Goal: Feedback & Contribution: Leave review/rating

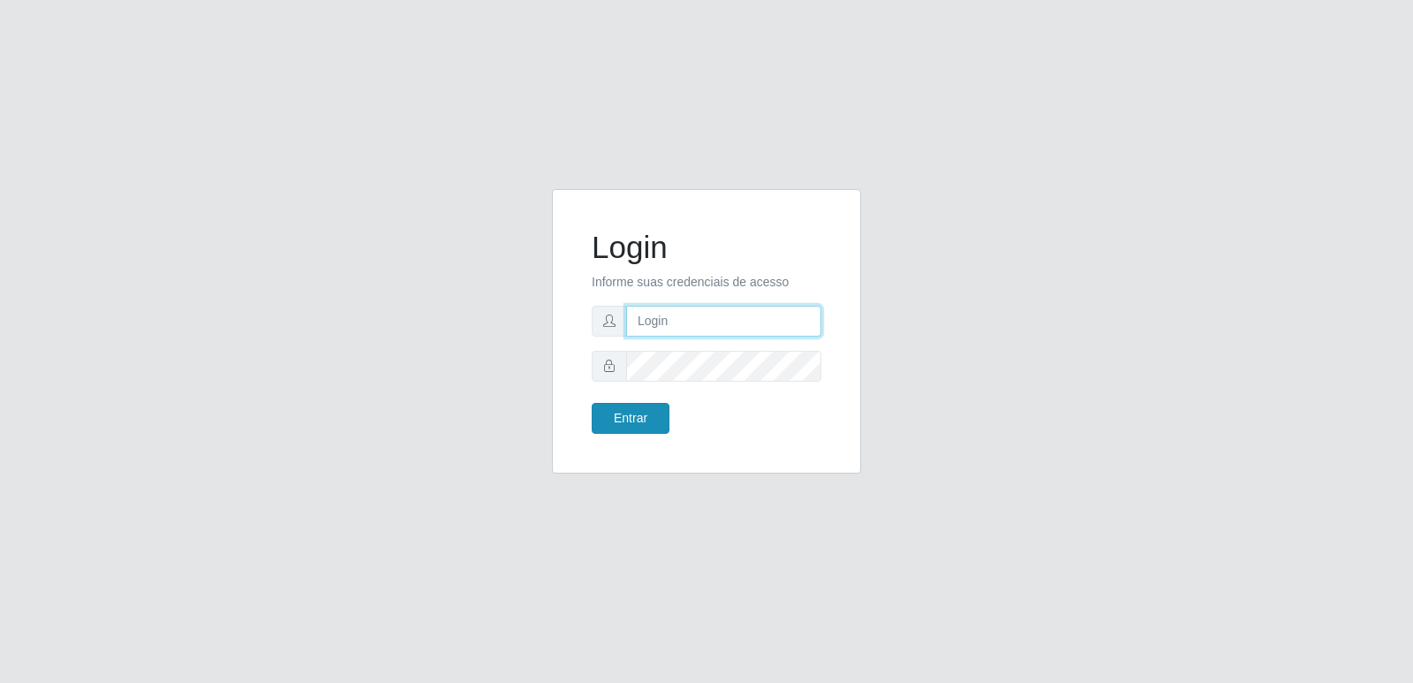
type input "[PERSON_NAME][EMAIL_ADDRESS][DOMAIN_NAME]"
click at [637, 420] on button "Entrar" at bounding box center [631, 418] width 78 height 31
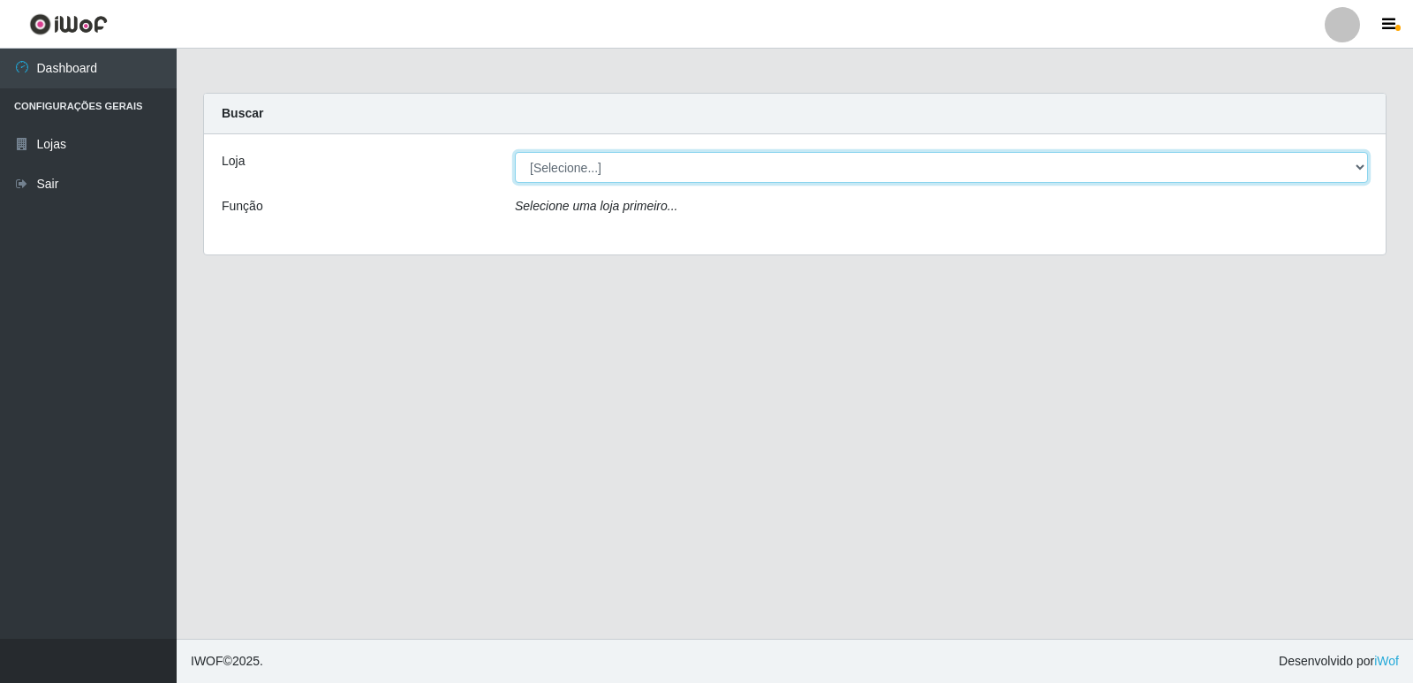
click at [1360, 171] on select "[Selecione...] Hiper Queiroz - [GEOGRAPHIC_DATA] [GEOGRAPHIC_DATA] [GEOGRAPHIC_…" at bounding box center [941, 167] width 853 height 31
select select "516"
click at [515, 152] on select "[Selecione...] Hiper Queiroz - [GEOGRAPHIC_DATA] [GEOGRAPHIC_DATA] [GEOGRAPHIC_…" at bounding box center [941, 167] width 853 height 31
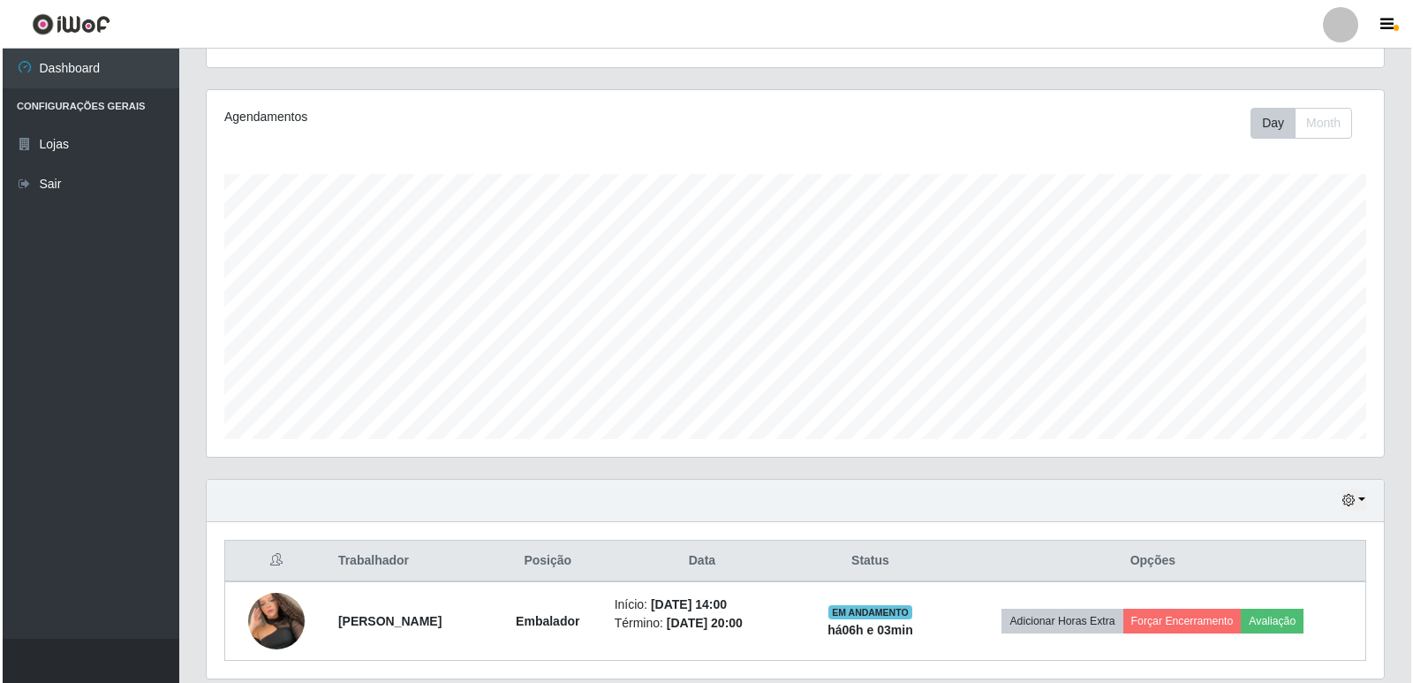
scroll to position [254, 0]
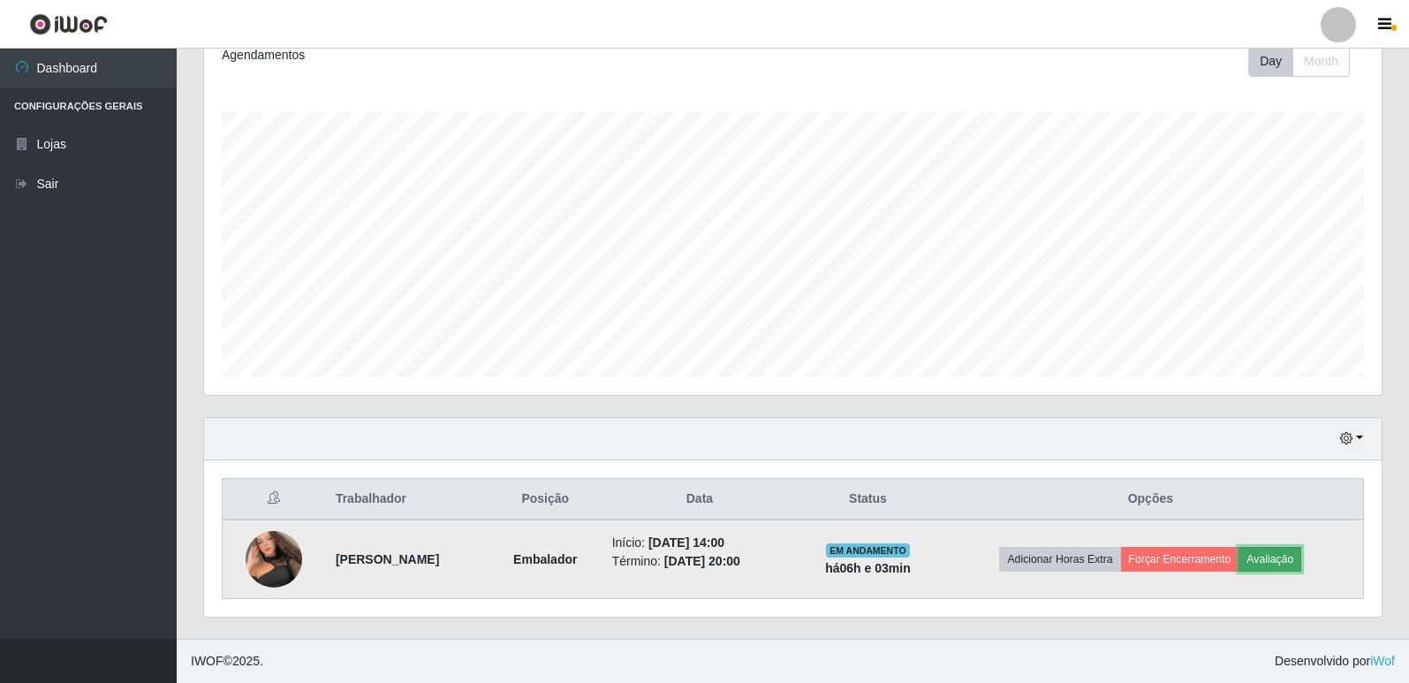
click at [1289, 562] on button "Avaliação" at bounding box center [1269, 559] width 63 height 25
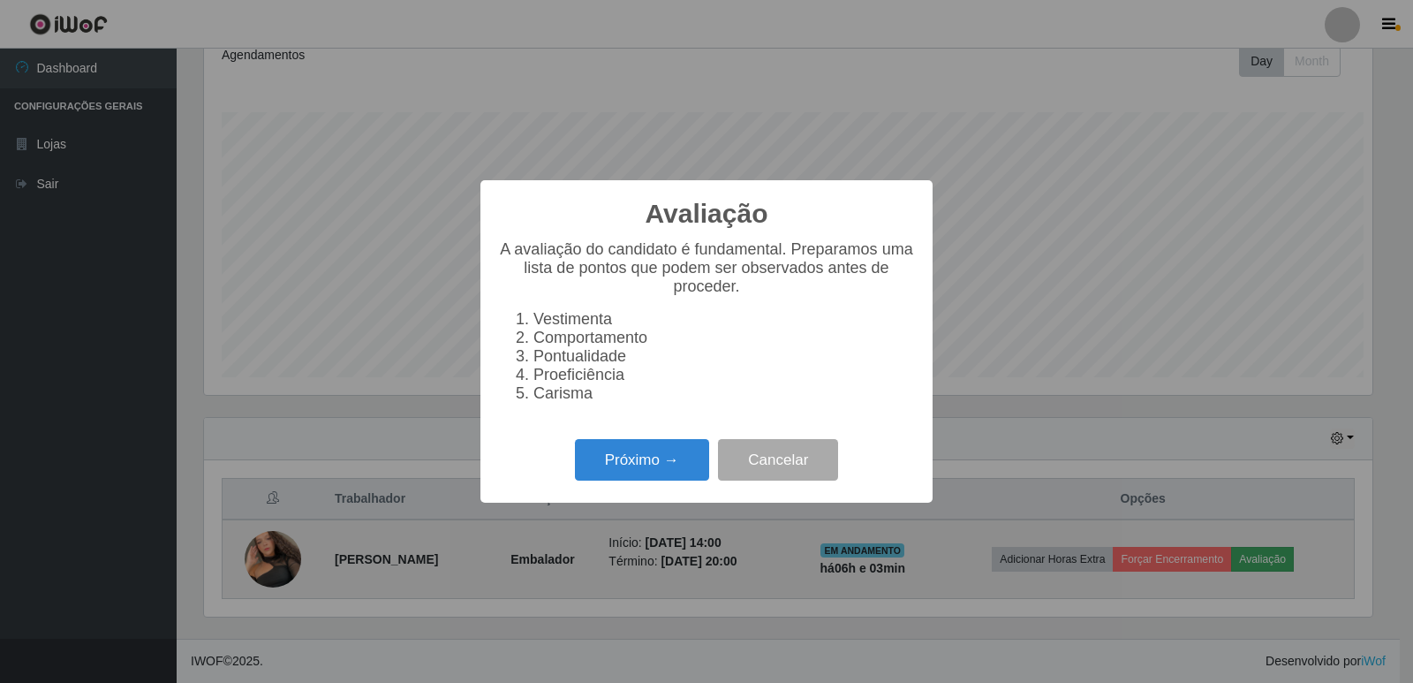
scroll to position [367, 1169]
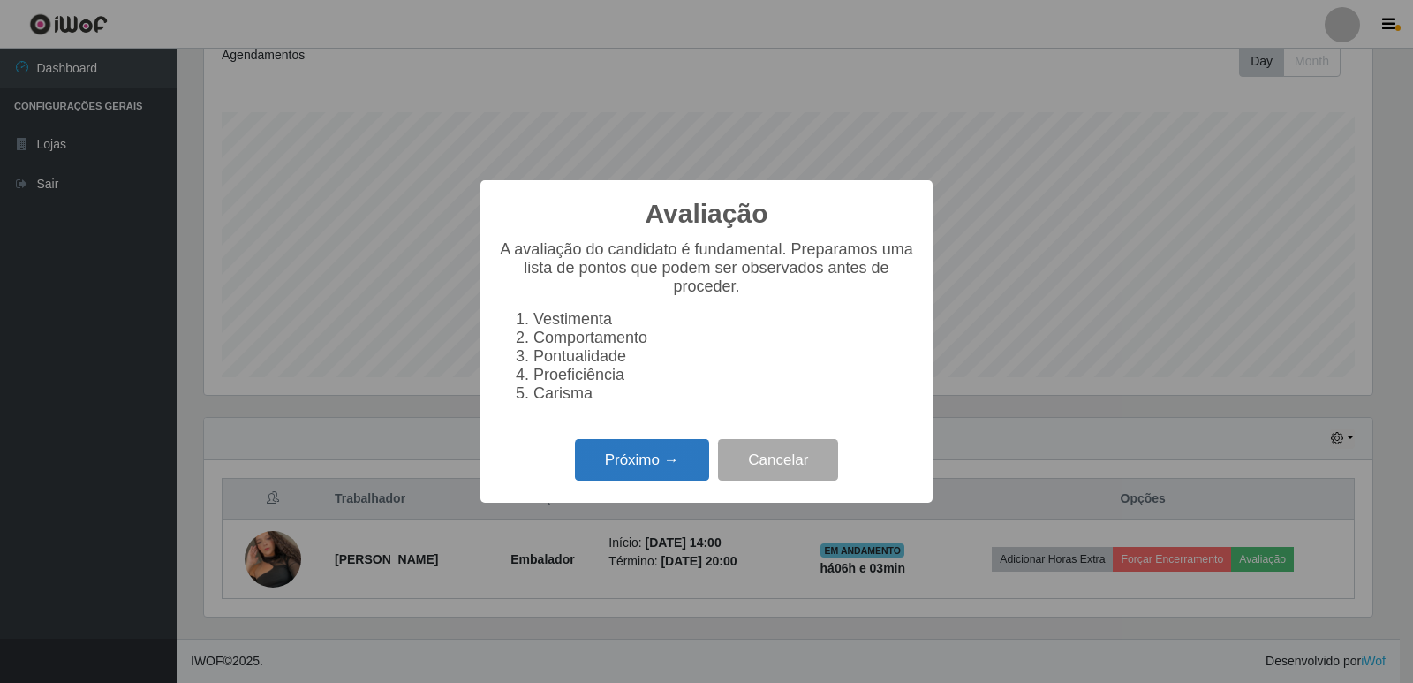
click at [660, 465] on button "Próximo →" at bounding box center [642, 460] width 134 height 42
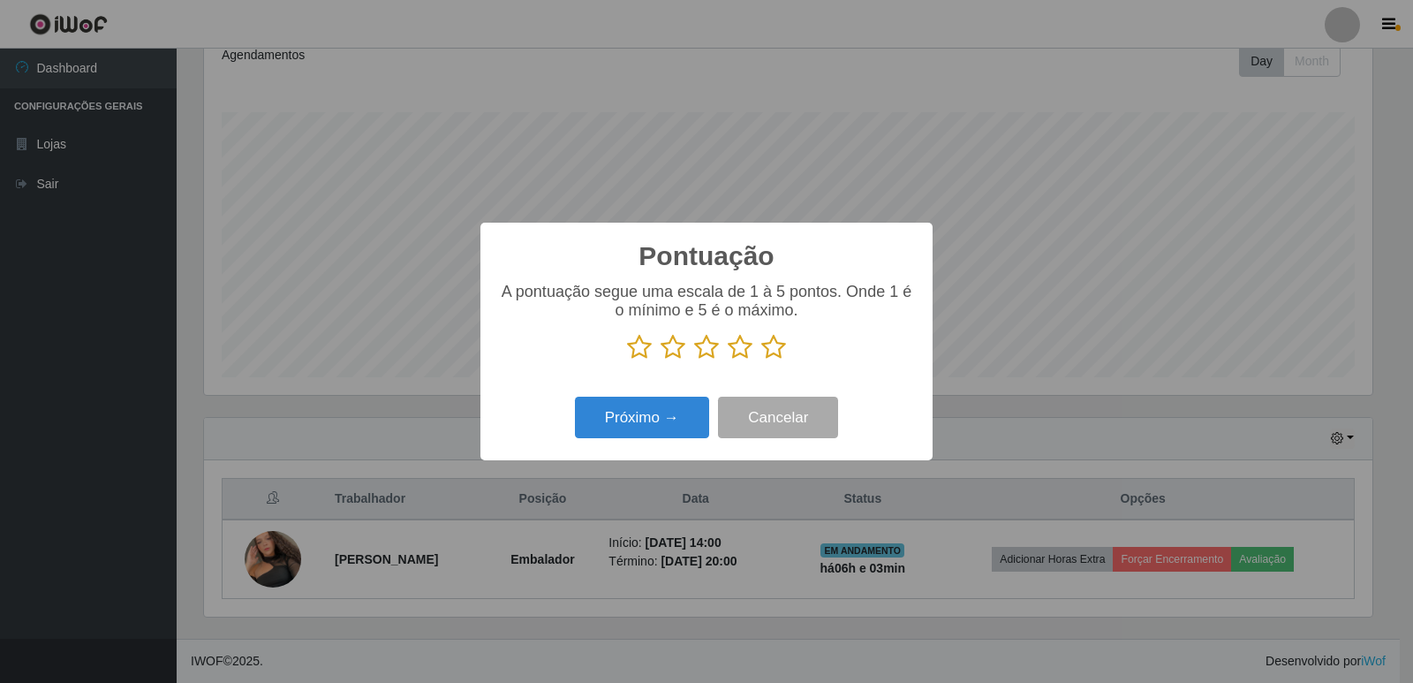
scroll to position [883009, 882207]
click at [775, 348] on icon at bounding box center [773, 347] width 25 height 27
click at [761, 360] on input "radio" at bounding box center [761, 360] width 0 height 0
click at [641, 423] on button "Próximo →" at bounding box center [642, 418] width 134 height 42
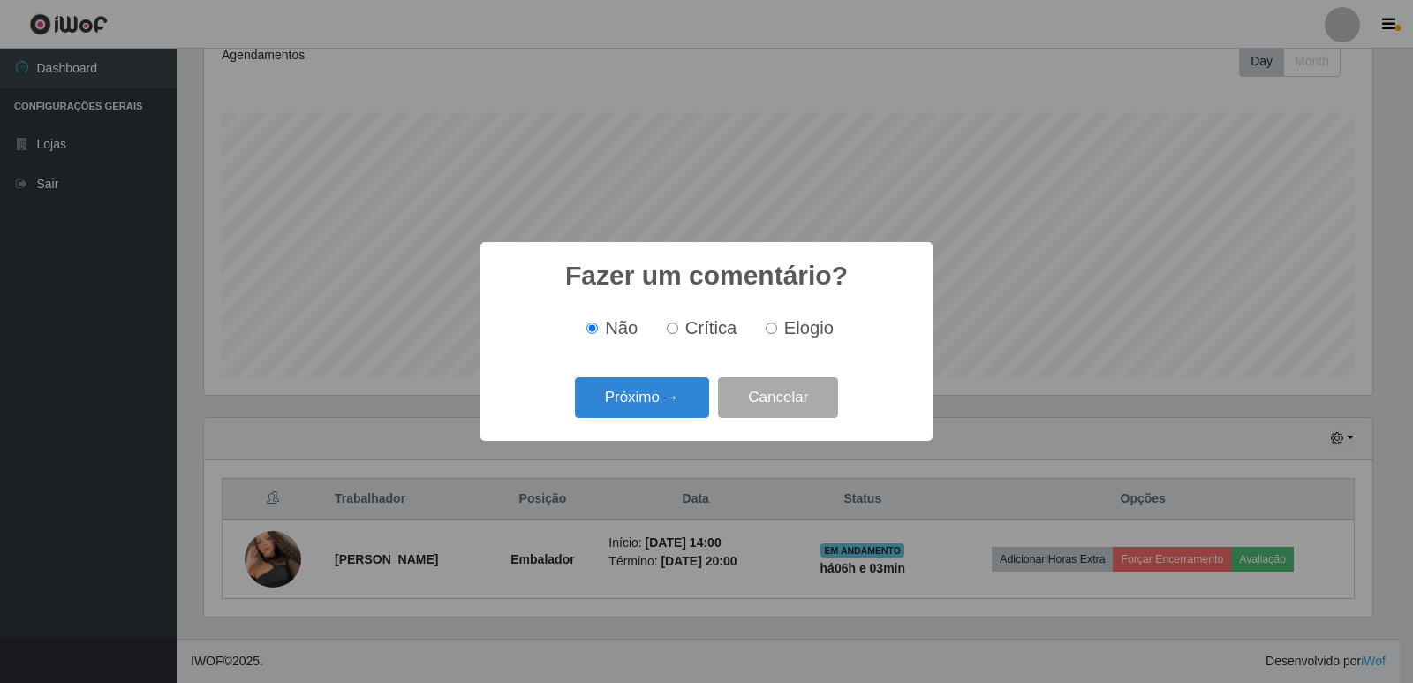
click at [773, 332] on input "Elogio" at bounding box center [771, 327] width 11 height 11
radio input "true"
click at [619, 405] on button "Próximo →" at bounding box center [642, 398] width 134 height 42
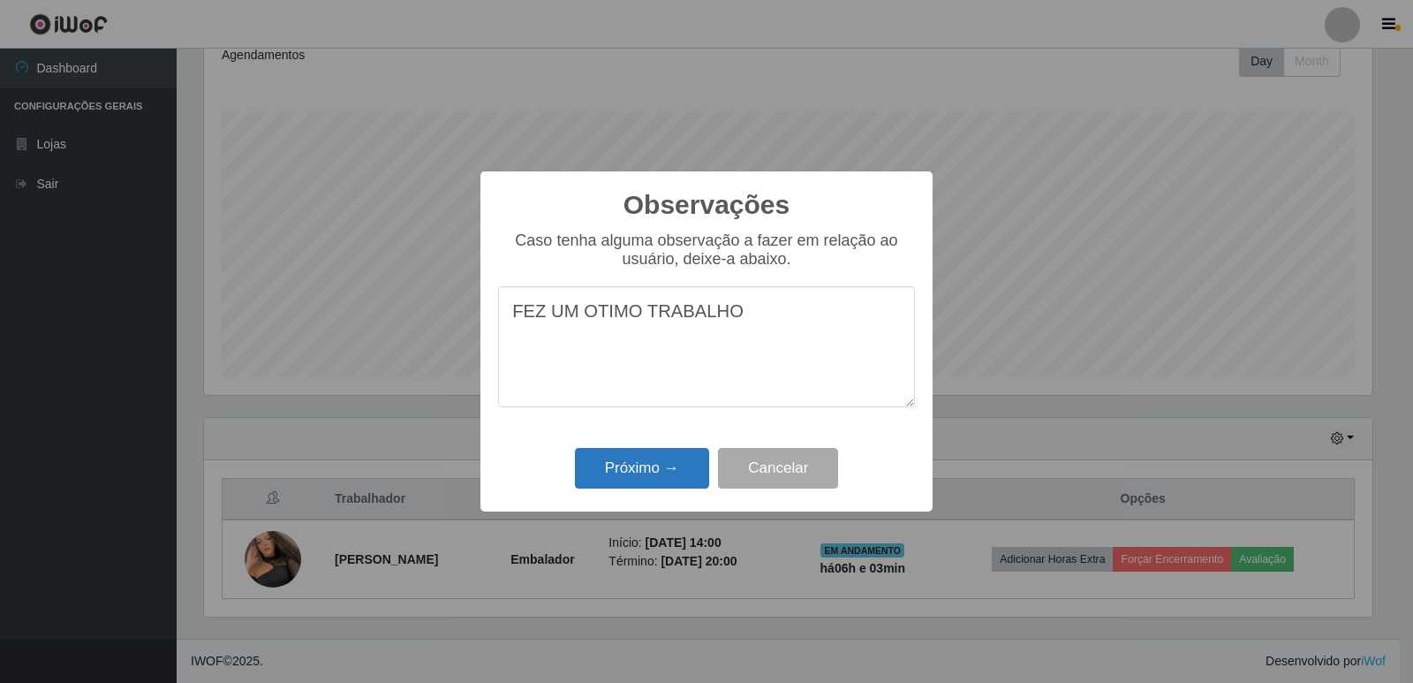
type textarea "FEZ UM OTIMO TRABALHO"
click at [675, 461] on button "Próximo →" at bounding box center [642, 469] width 134 height 42
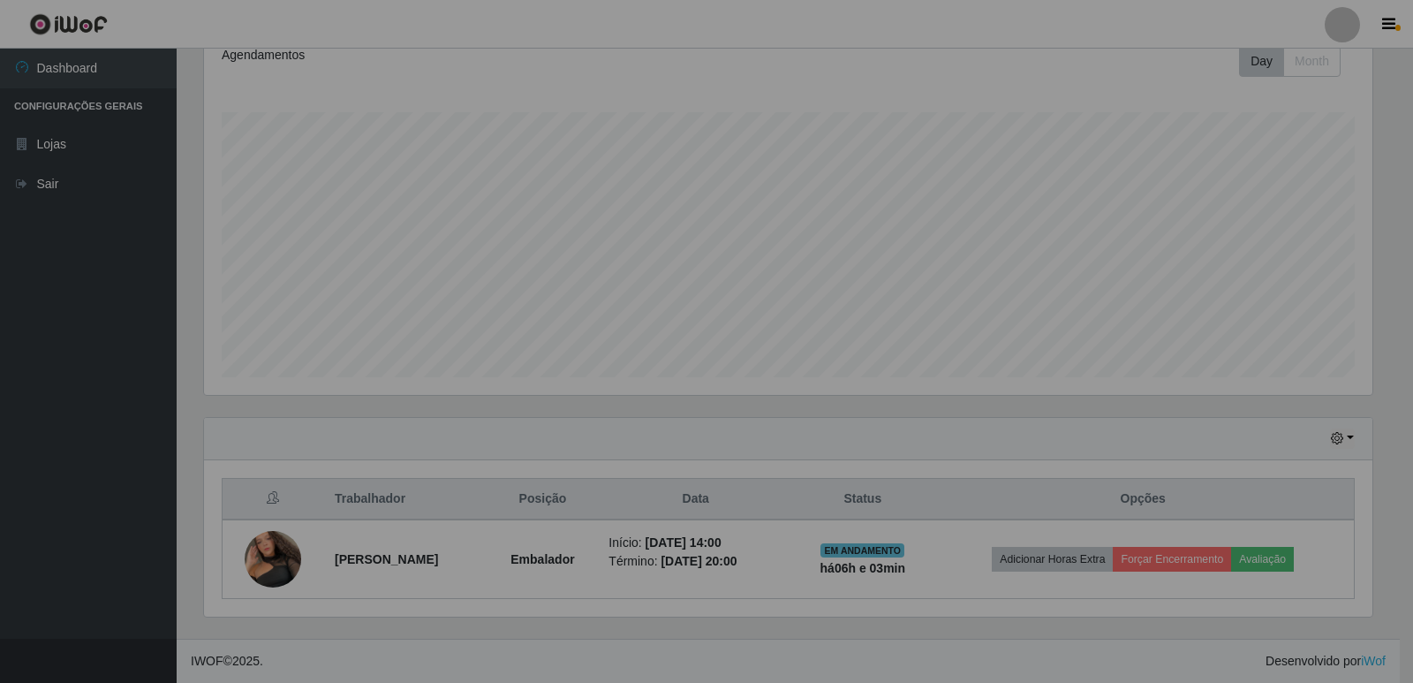
scroll to position [367, 1178]
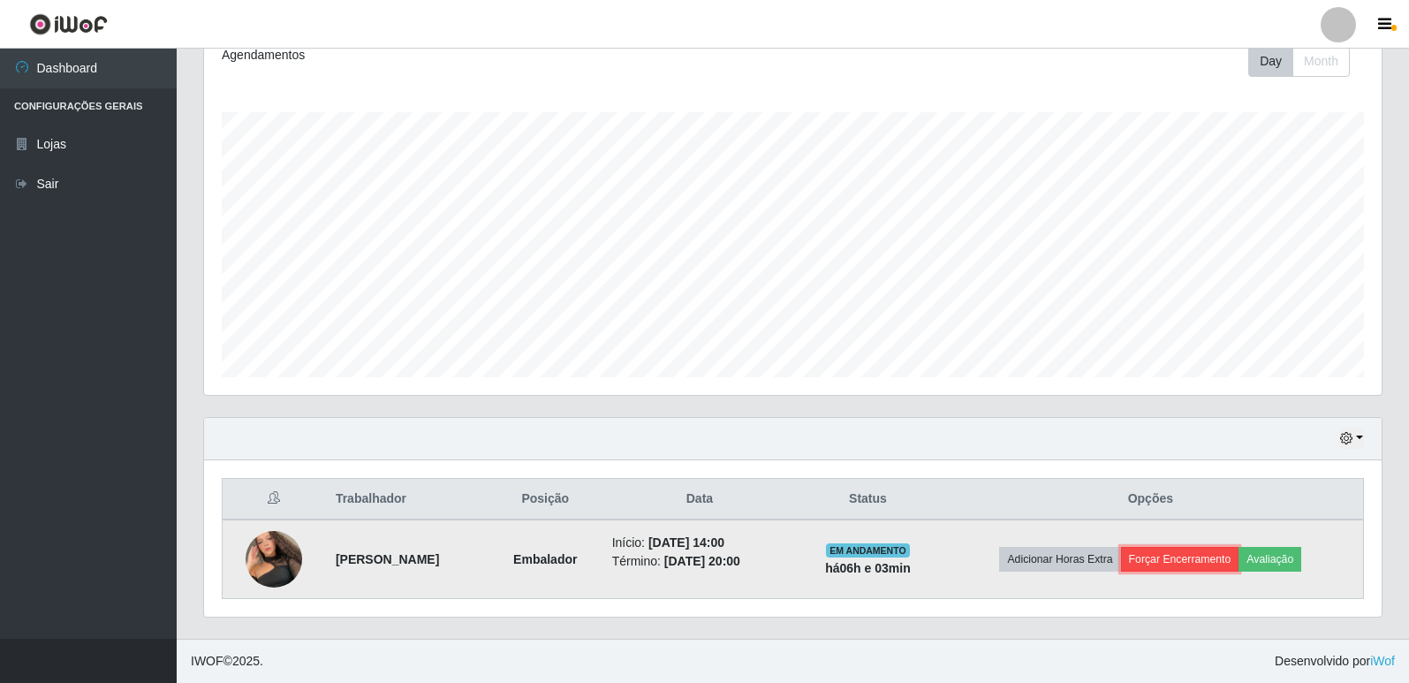
click at [1170, 554] on button "Forçar Encerramento" at bounding box center [1180, 559] width 118 height 25
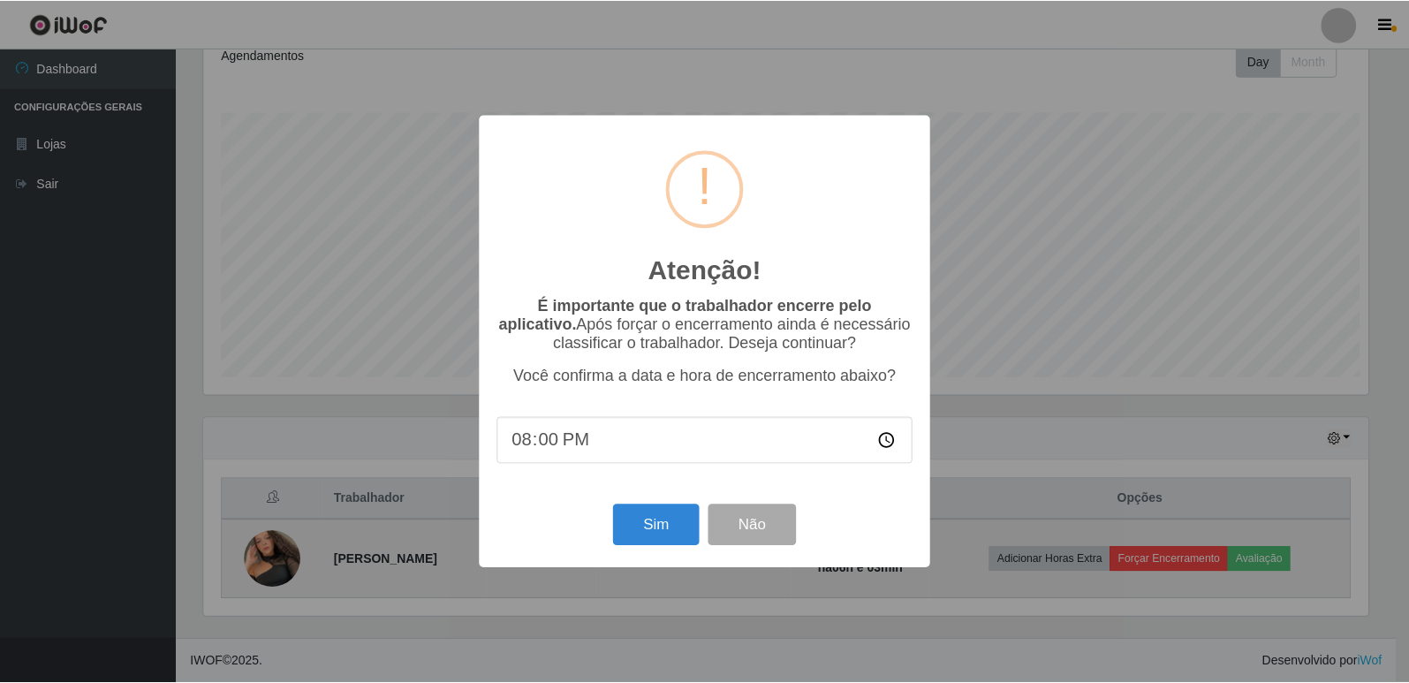
scroll to position [367, 1169]
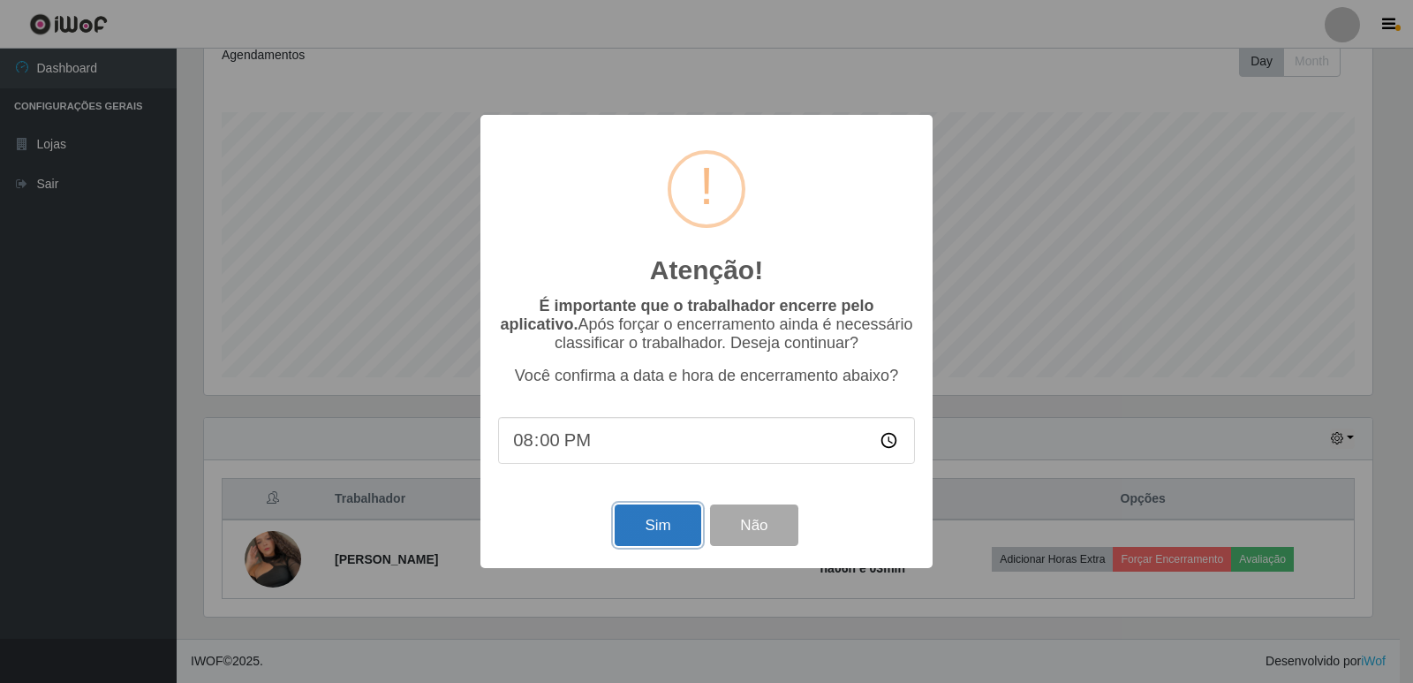
click at [655, 546] on button "Sim" at bounding box center [658, 525] width 86 height 42
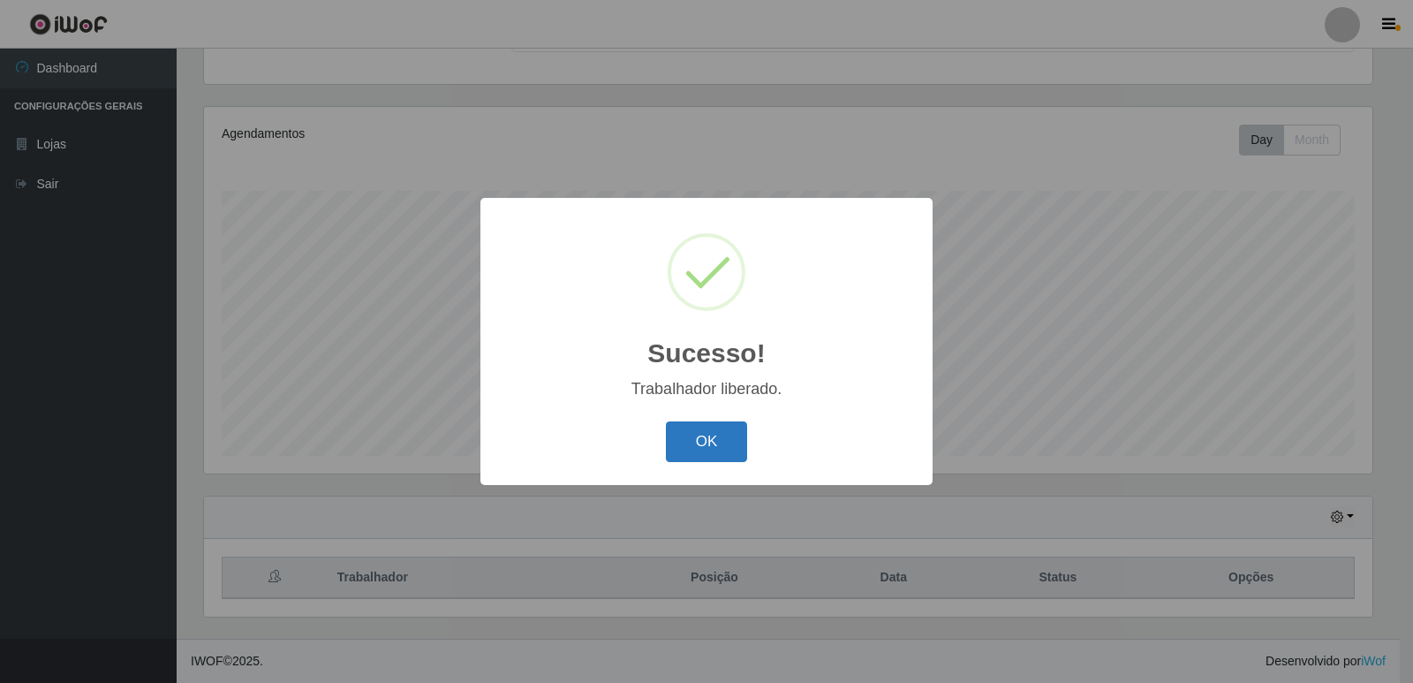
click at [701, 451] on button "OK" at bounding box center [707, 442] width 82 height 42
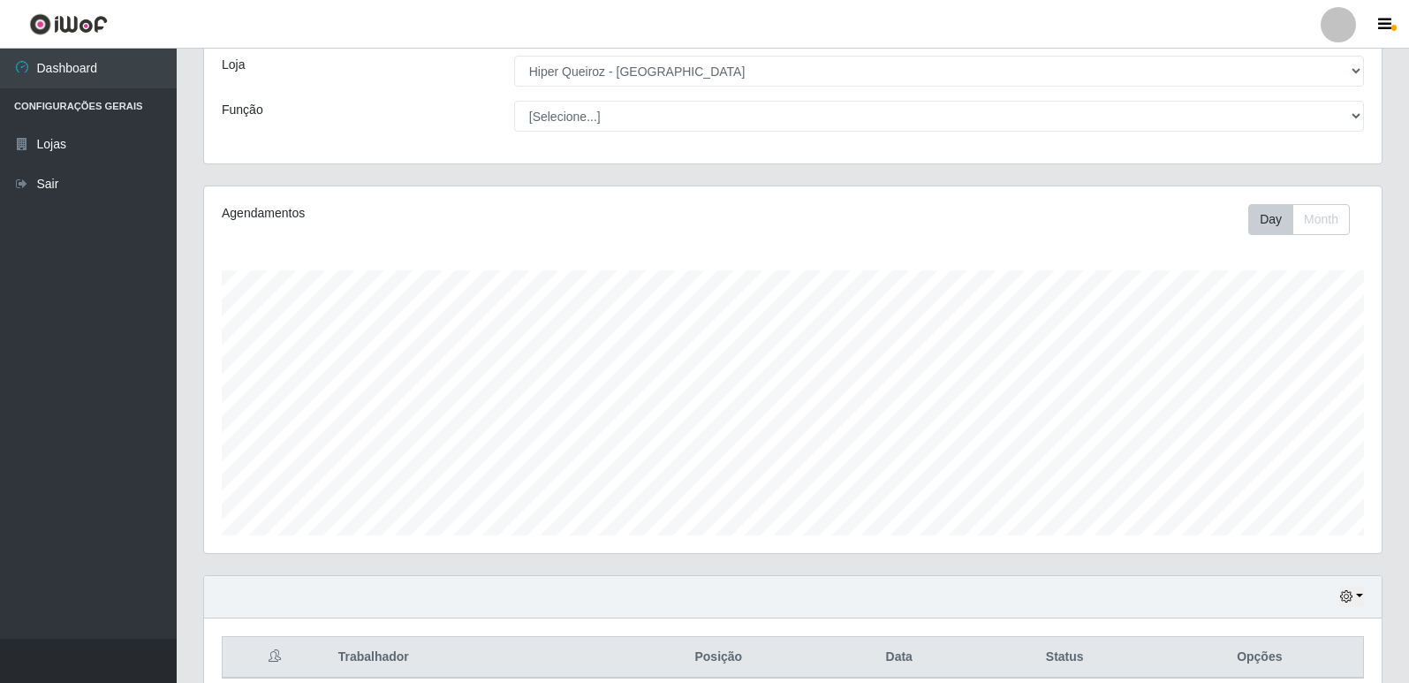
scroll to position [176, 0]
